Goal: Task Accomplishment & Management: Manage account settings

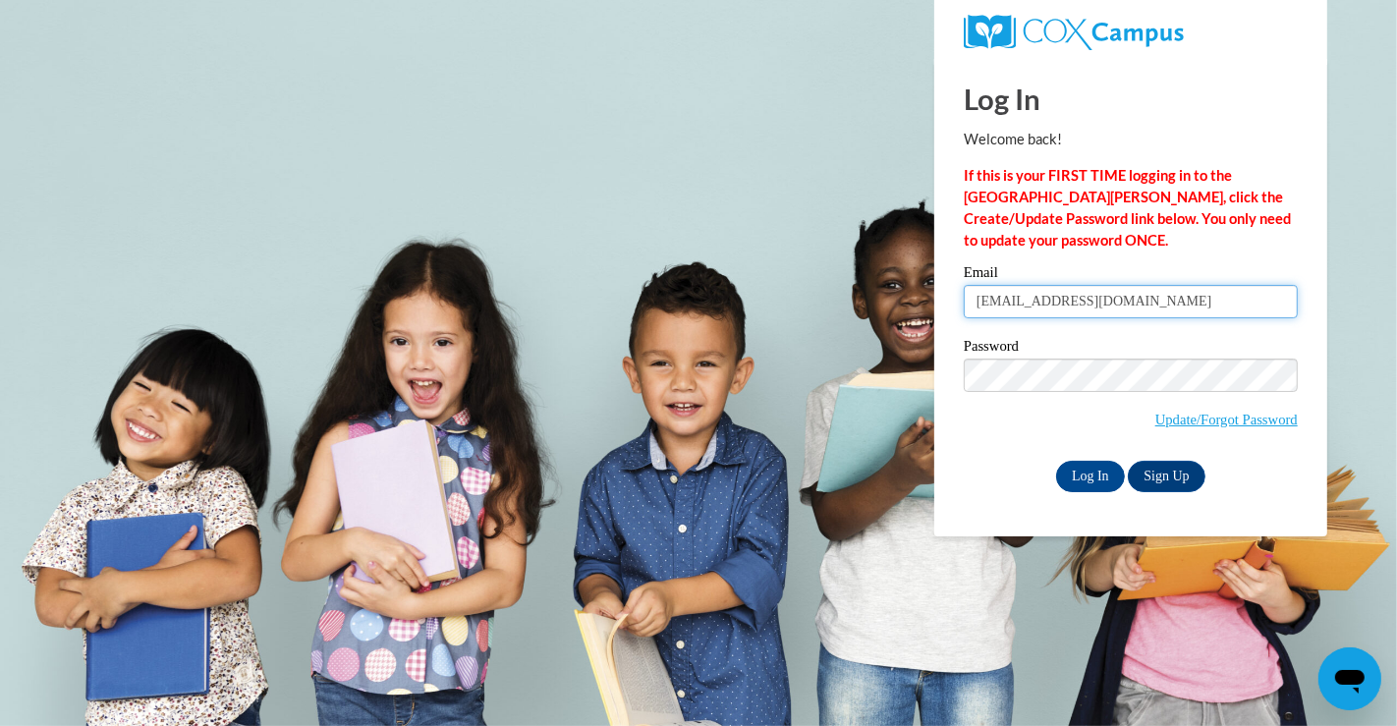
click at [1206, 302] on input "[EMAIL_ADDRESS][DOMAIN_NAME]" at bounding box center [1131, 301] width 334 height 33
type input "[EMAIL_ADDRESS][DOMAIN_NAME]"
click at [1089, 481] on input "Log In" at bounding box center [1090, 476] width 69 height 31
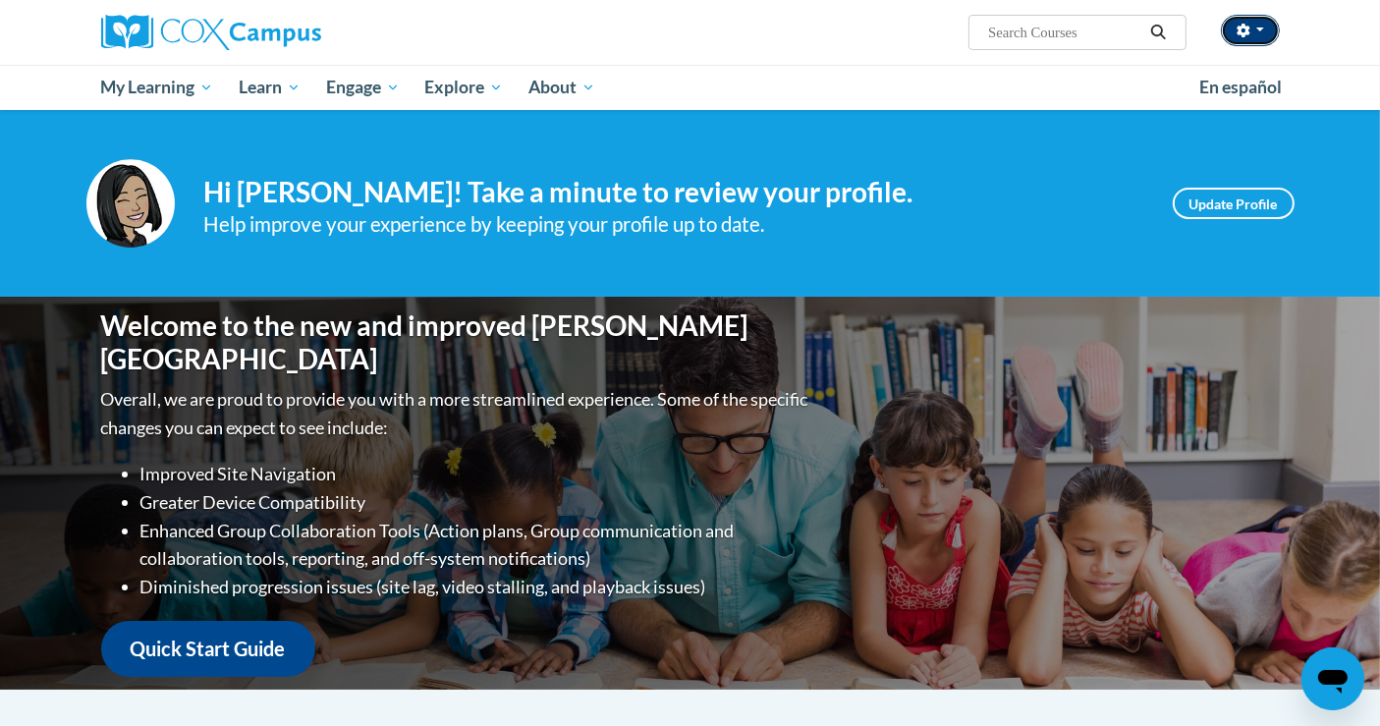
click at [1265, 30] on button "button" at bounding box center [1250, 30] width 59 height 31
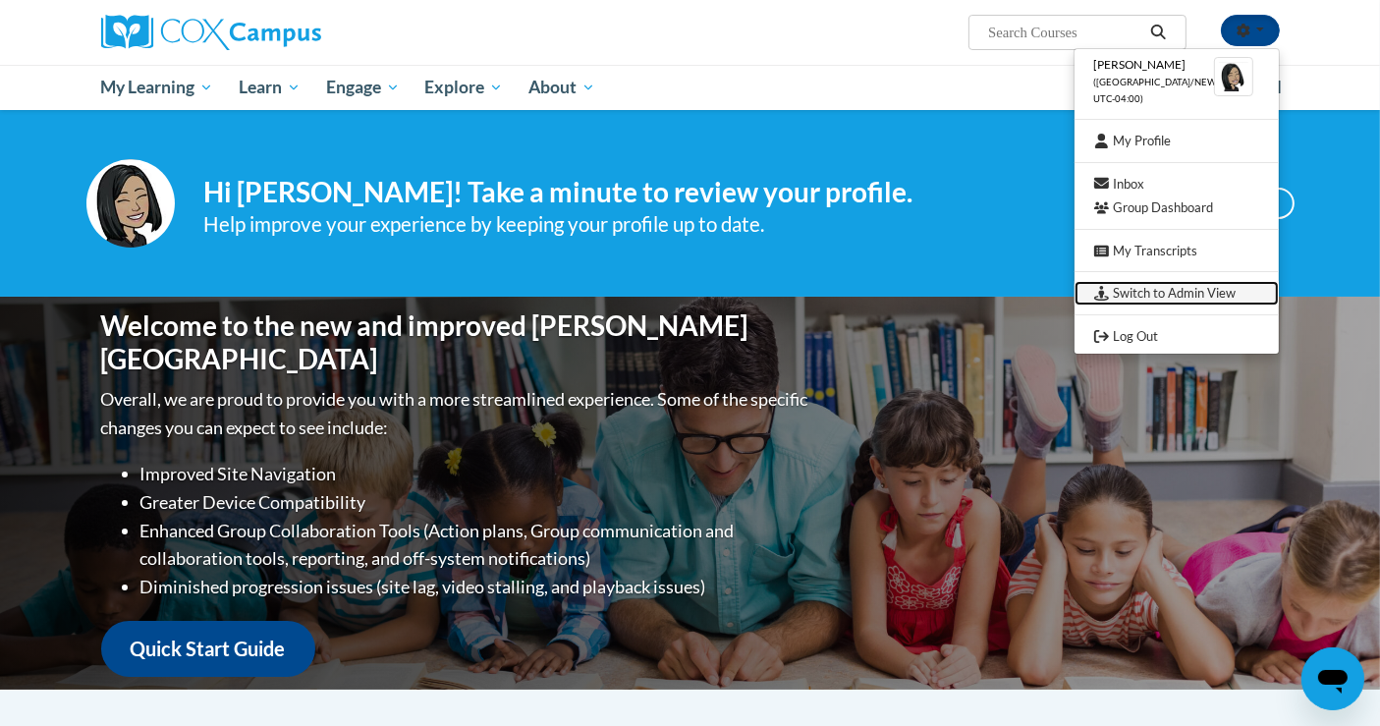
click at [1164, 292] on link "Switch to Admin View" at bounding box center [1177, 293] width 204 height 25
